Goal: Task Accomplishment & Management: Use online tool/utility

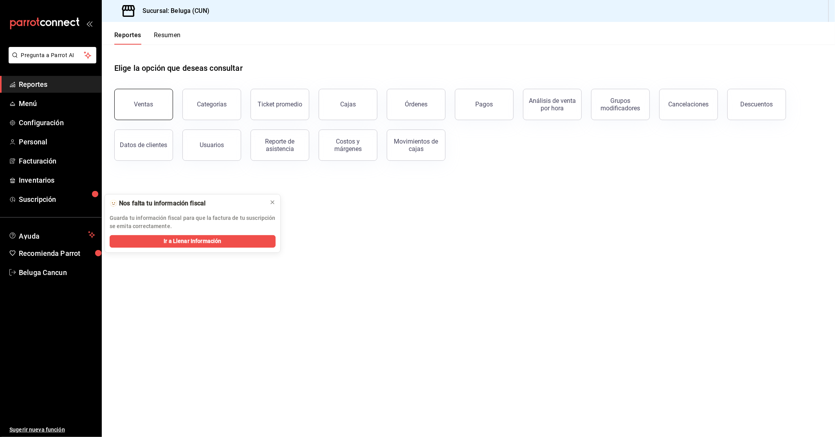
click at [121, 97] on button "Ventas" at bounding box center [143, 104] width 59 height 31
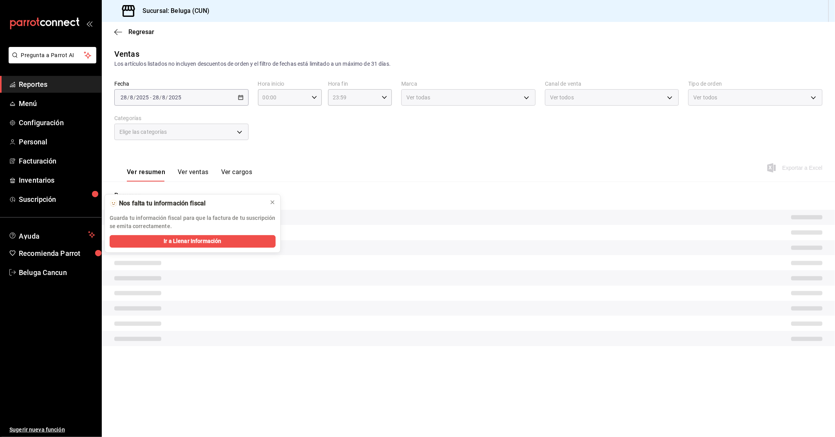
type input "10:00"
type input "04:59"
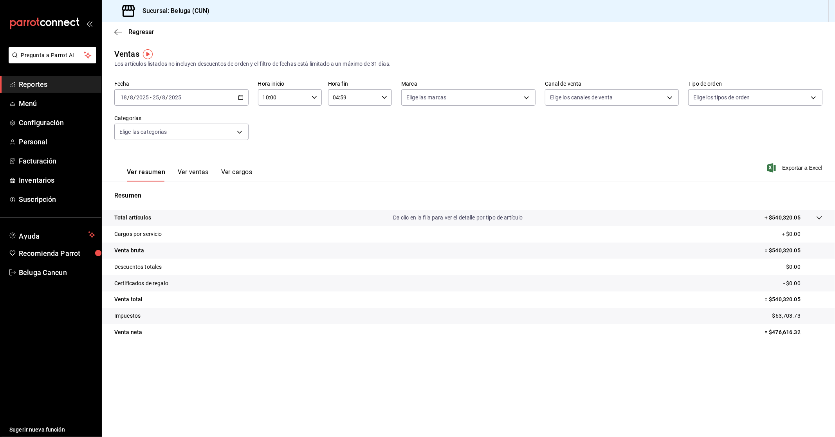
click at [298, 93] on input "10:00" at bounding box center [283, 98] width 51 height 16
click at [229, 97] on div at bounding box center [417, 218] width 835 height 437
click at [45, 267] on span "Beluga Cancun" at bounding box center [57, 272] width 76 height 11
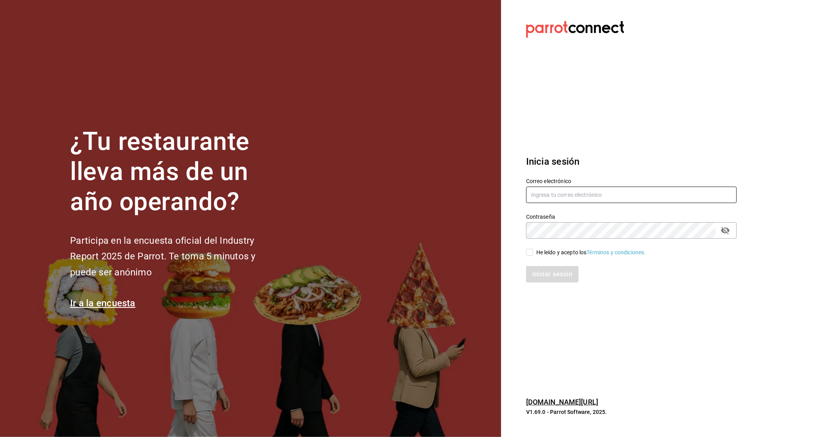
type input "belugacancun@gmail.com"
click at [404, 251] on div "He leído y acepto los Términos y condiciones." at bounding box center [591, 253] width 110 height 8
click at [404, 251] on input "He leído y acepto los Términos y condiciones." at bounding box center [529, 252] width 7 height 7
checkbox input "true"
click at [404, 272] on button "Iniciar sesión" at bounding box center [552, 274] width 53 height 16
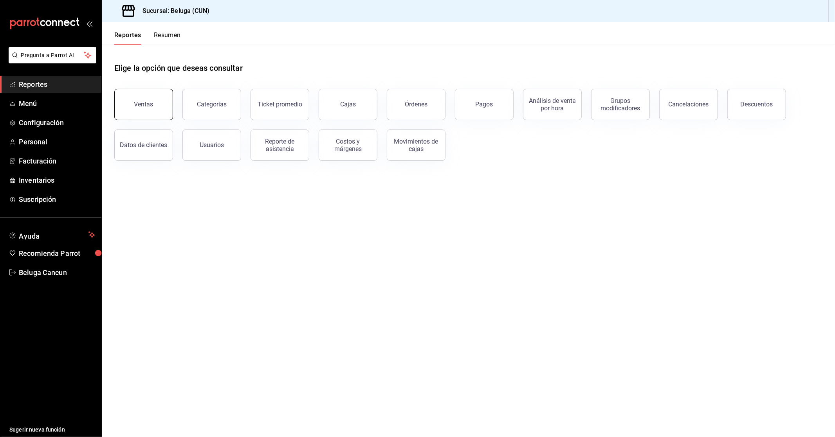
click at [128, 102] on button "Ventas" at bounding box center [143, 104] width 59 height 31
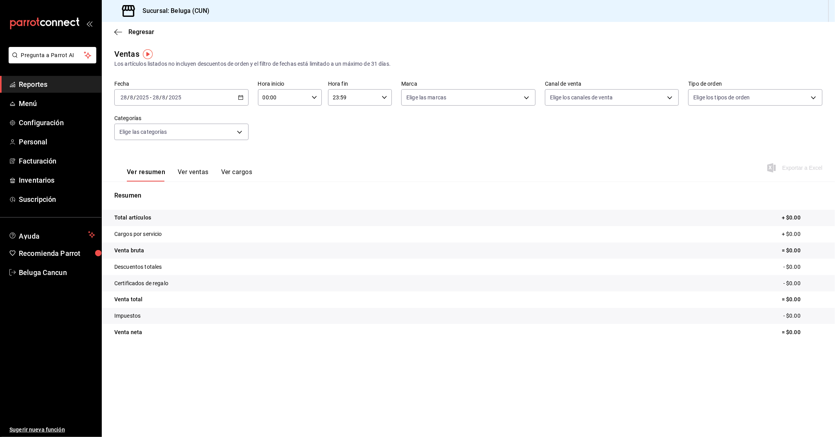
click at [209, 96] on div "[DATE] [DATE] - [DATE] [DATE]" at bounding box center [181, 97] width 134 height 16
click at [166, 186] on li "Rango de fechas" at bounding box center [151, 192] width 73 height 18
click at [230, 216] on abbr "27" at bounding box center [232, 218] width 5 height 5
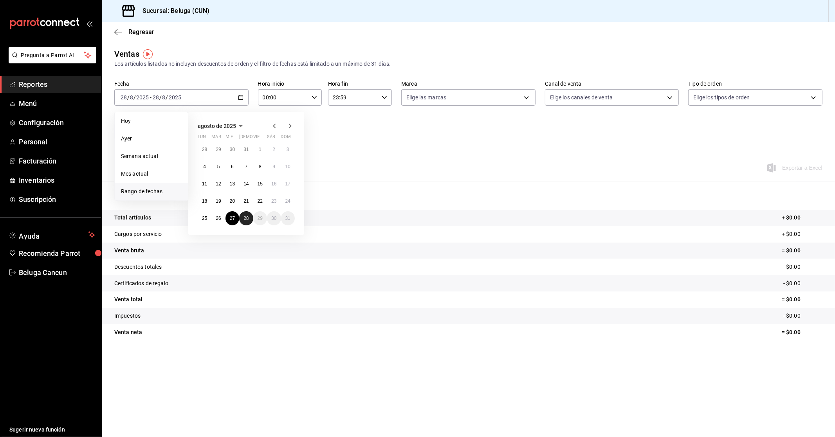
click at [240, 217] on button "28" at bounding box center [246, 218] width 14 height 14
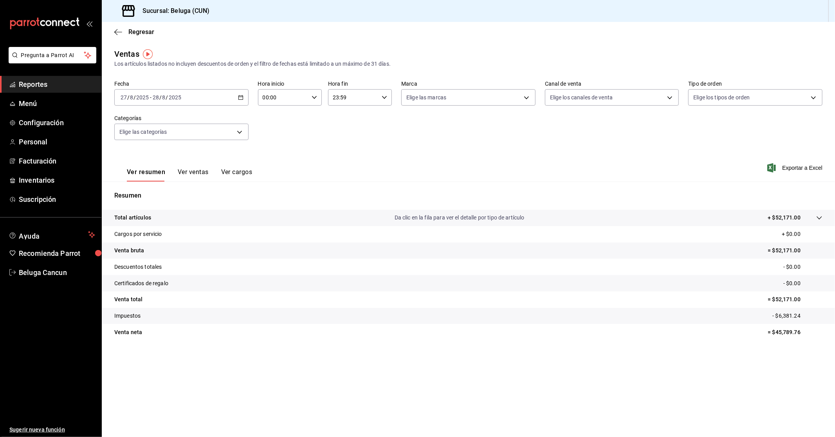
click at [283, 103] on input "00:00" at bounding box center [283, 98] width 51 height 16
click at [277, 132] on span "10" at bounding box center [274, 132] width 20 height 6
type input "10:00"
click at [366, 94] on div at bounding box center [417, 218] width 835 height 437
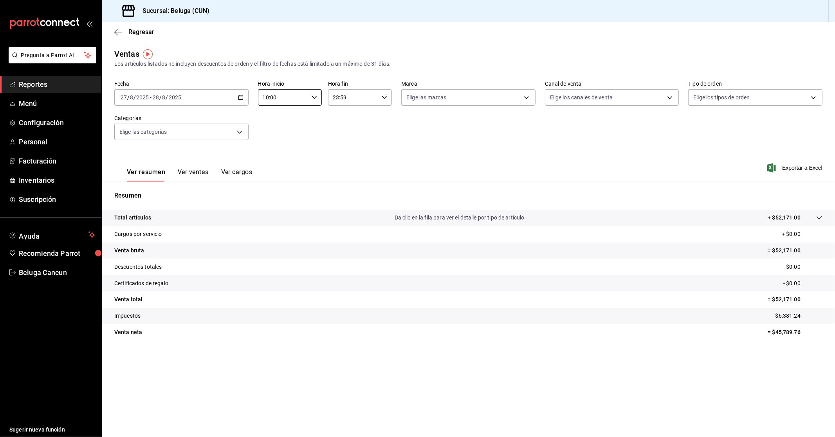
click at [364, 97] on input "23:59" at bounding box center [353, 98] width 51 height 16
click at [338, 159] on button "04" at bounding box center [344, 157] width 29 height 16
type input "04:59"
click at [489, 155] on div at bounding box center [417, 218] width 835 height 437
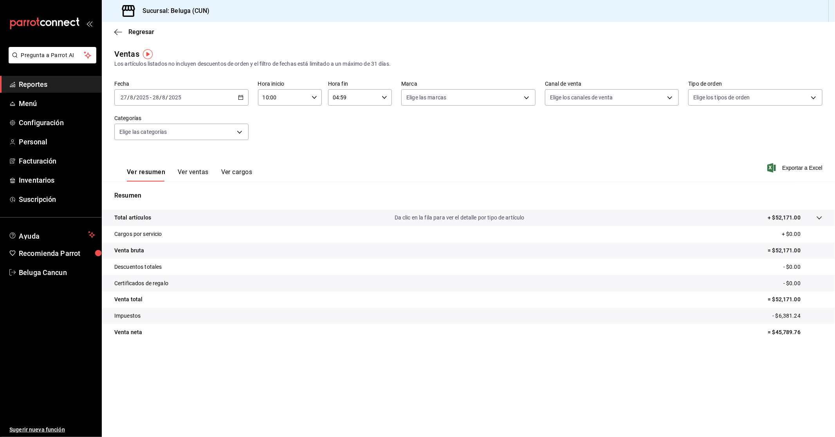
click at [189, 101] on div "[DATE] [DATE] - [DATE] [DATE]" at bounding box center [181, 97] width 134 height 16
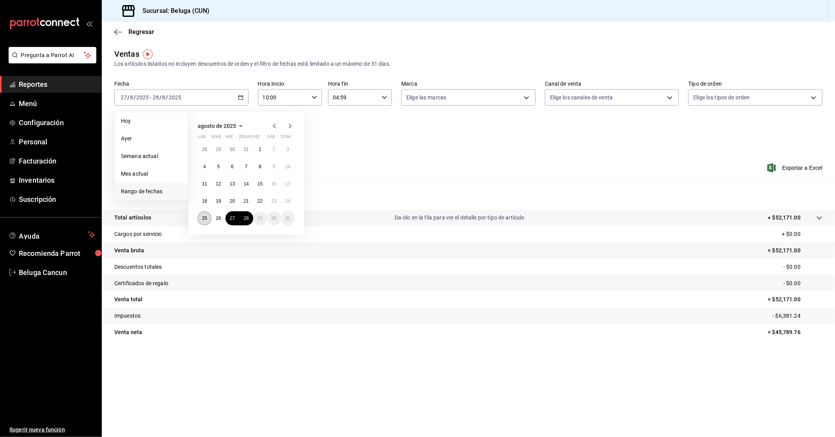
click at [202, 220] on abbr "25" at bounding box center [204, 218] width 5 height 5
click at [214, 220] on button "26" at bounding box center [218, 218] width 14 height 14
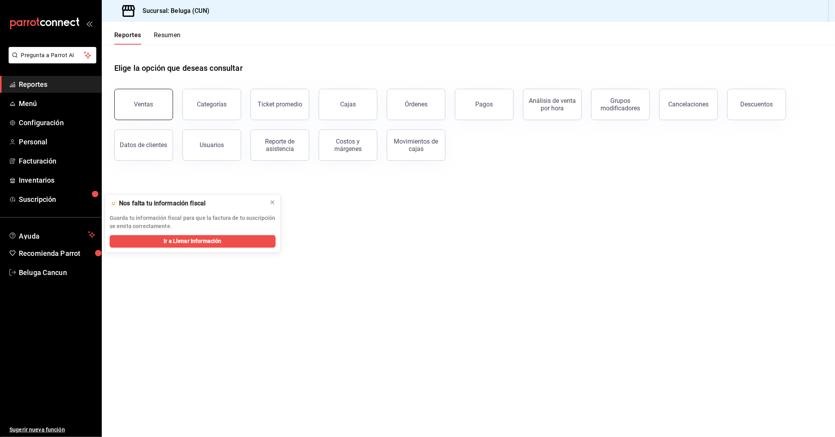
click at [162, 107] on button "Ventas" at bounding box center [143, 104] width 59 height 31
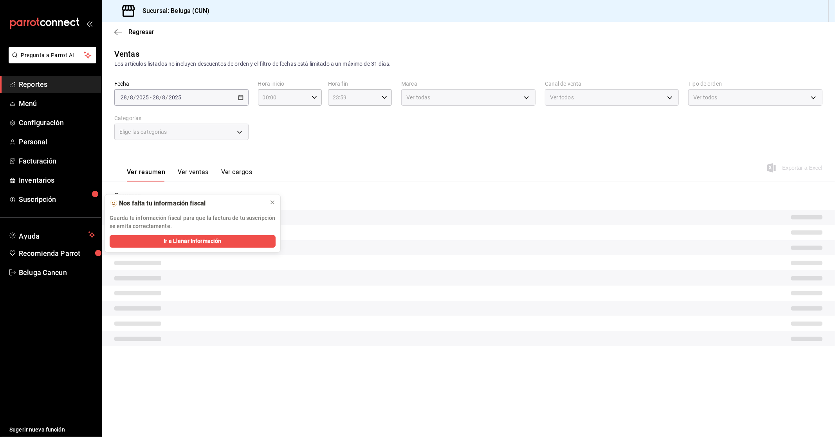
type input "10:00"
type input "04:59"
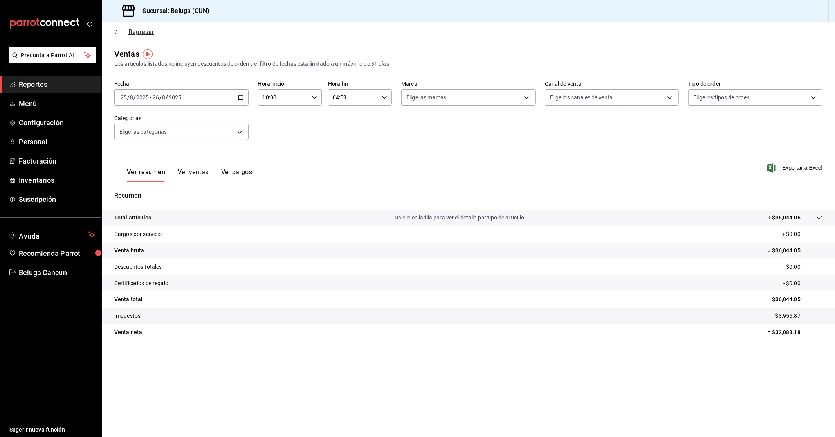
click at [140, 28] on span "Regresar" at bounding box center [141, 31] width 26 height 7
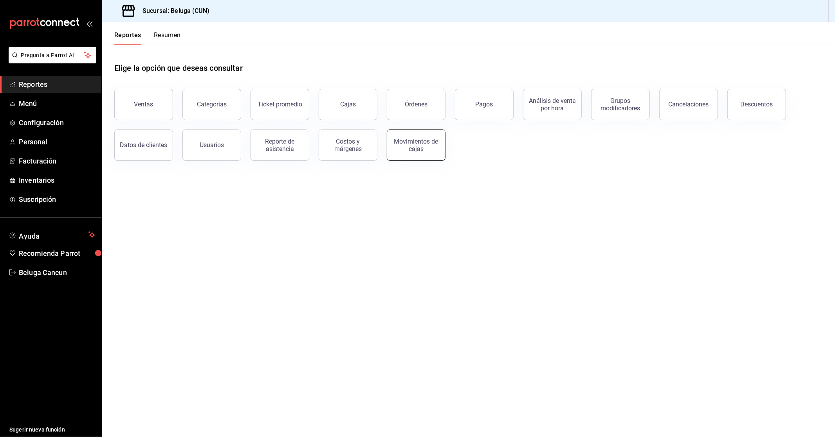
click at [435, 139] on div "Movimientos de cajas" at bounding box center [416, 145] width 49 height 15
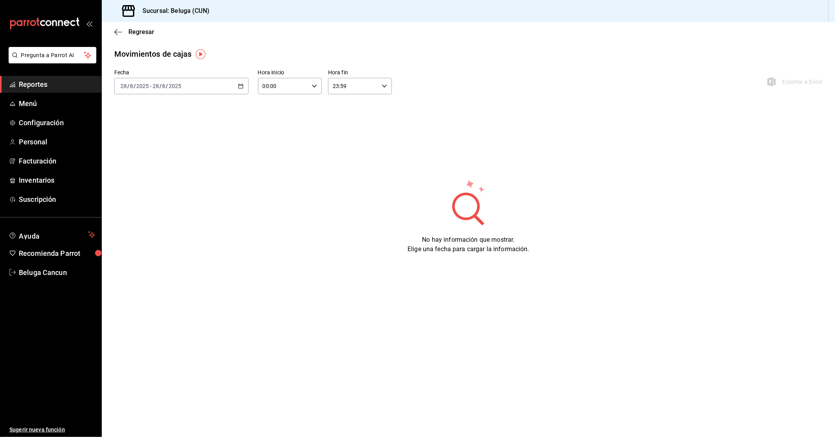
click at [226, 90] on div "[DATE] [DATE] - [DATE] [DATE]" at bounding box center [181, 86] width 134 height 16
click at [157, 198] on span "Rango de fechas" at bounding box center [151, 198] width 61 height 8
click at [198, 204] on button "25" at bounding box center [205, 207] width 14 height 14
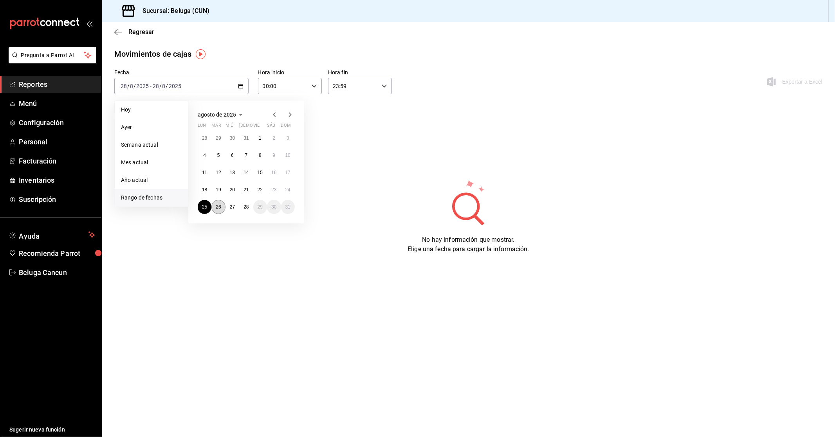
click at [215, 206] on button "26" at bounding box center [218, 207] width 14 height 14
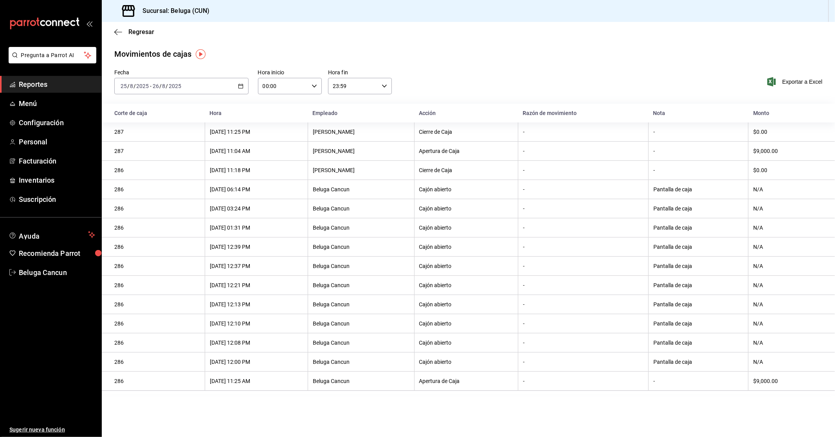
click at [292, 81] on input "00:00" at bounding box center [283, 86] width 51 height 16
click at [274, 124] on button "10" at bounding box center [274, 121] width 29 height 16
type input "10:00"
click at [355, 90] on div at bounding box center [417, 218] width 835 height 437
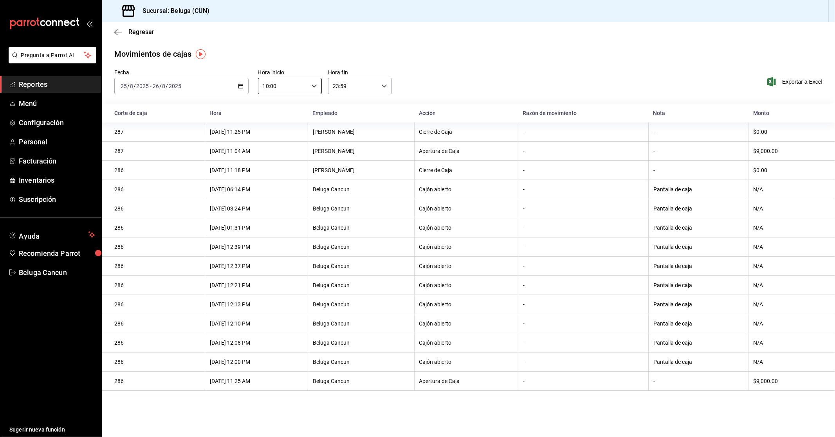
click at [364, 88] on input "23:59" at bounding box center [353, 86] width 51 height 16
click at [346, 143] on span "04" at bounding box center [344, 146] width 20 height 6
type input "04:59"
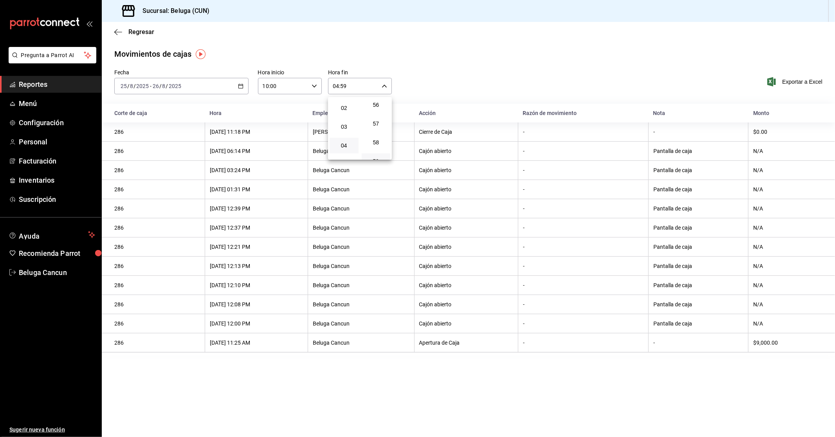
click at [445, 87] on div at bounding box center [417, 218] width 835 height 437
